Goal: Task Accomplishment & Management: Manage account settings

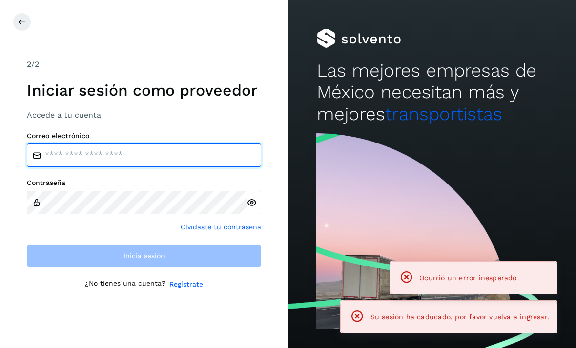
click at [54, 166] on input "email" at bounding box center [144, 154] width 234 height 23
type input "**********"
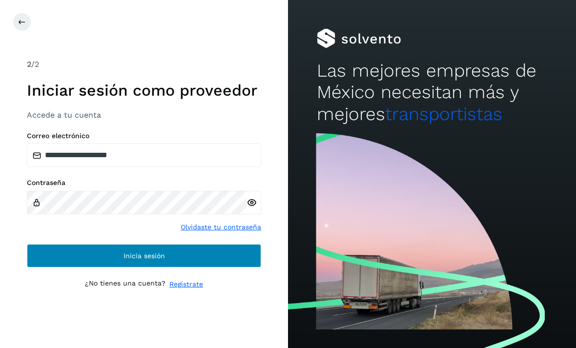
click at [68, 267] on button "Inicia sesión" at bounding box center [144, 255] width 234 height 23
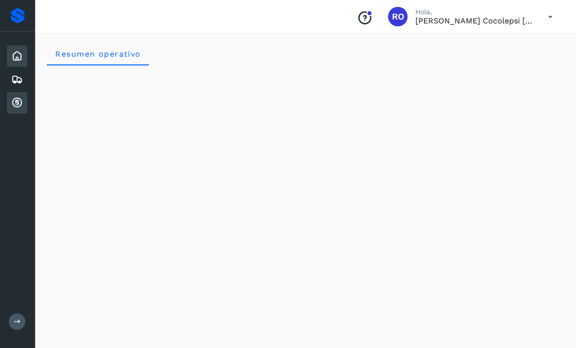
drag, startPoint x: 27, startPoint y: 100, endPoint x: 21, endPoint y: 100, distance: 5.4
click at [21, 100] on icon at bounding box center [17, 103] width 12 height 12
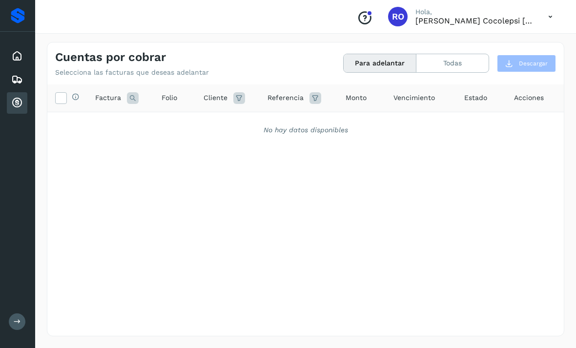
click at [401, 71] on button "Para adelantar" at bounding box center [380, 63] width 73 height 18
click at [401, 73] on div "Cuentas por cobrar Selecciona las facturas que deseas adelantar Para adelantar …" at bounding box center [305, 59] width 516 height 34
click at [401, 66] on button "Para adelantar" at bounding box center [380, 63] width 73 height 18
click at [447, 59] on button "Todas" at bounding box center [452, 63] width 72 height 18
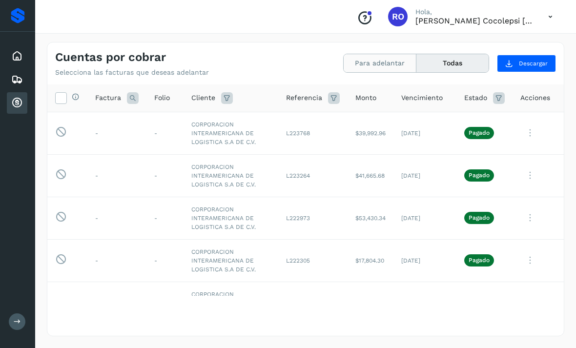
click at [388, 64] on button "Para adelantar" at bounding box center [380, 63] width 73 height 18
